Goal: Register for event/course

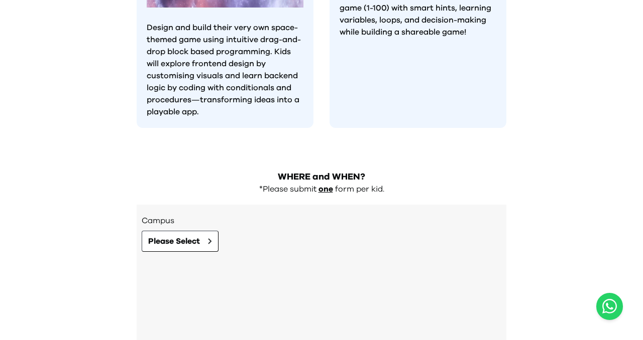
scroll to position [983, 0]
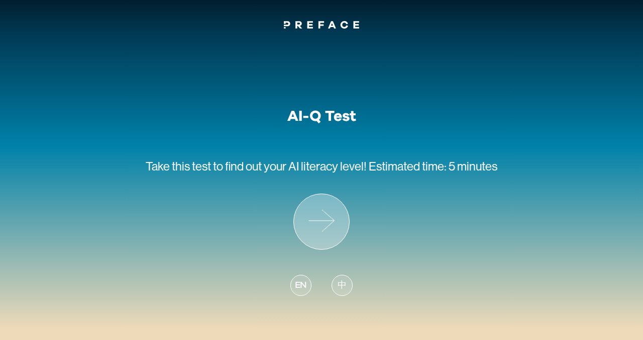
click at [307, 223] on icon at bounding box center [321, 221] width 55 height 55
